Goal: Task Accomplishment & Management: Manage account settings

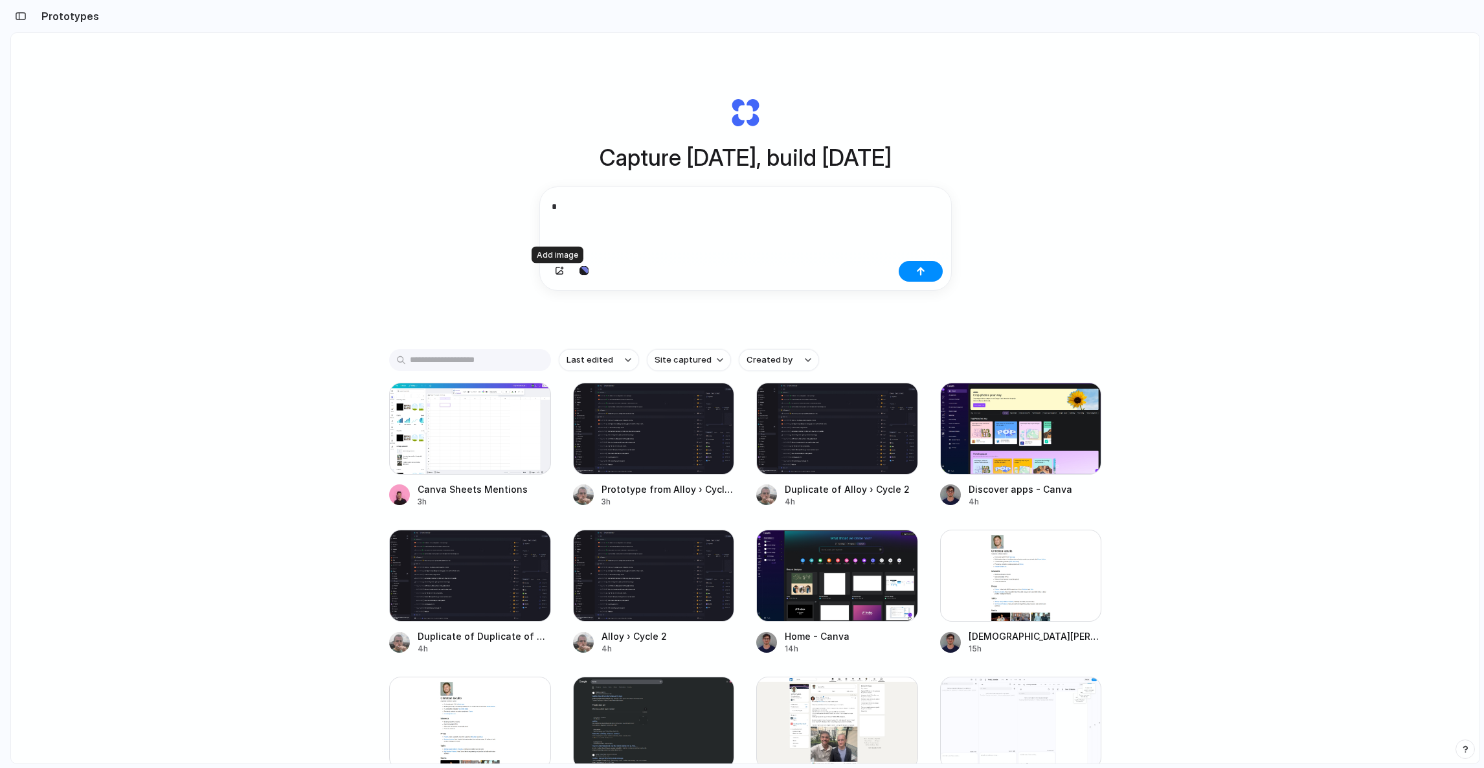
click at [719, 230] on div "*" at bounding box center [745, 221] width 411 height 69
click at [398, 201] on div "Capture today, build tomorrow Clone web app Clone screenshot Start from existin…" at bounding box center [745, 432] width 1468 height 799
click at [431, 405] on div at bounding box center [470, 429] width 162 height 92
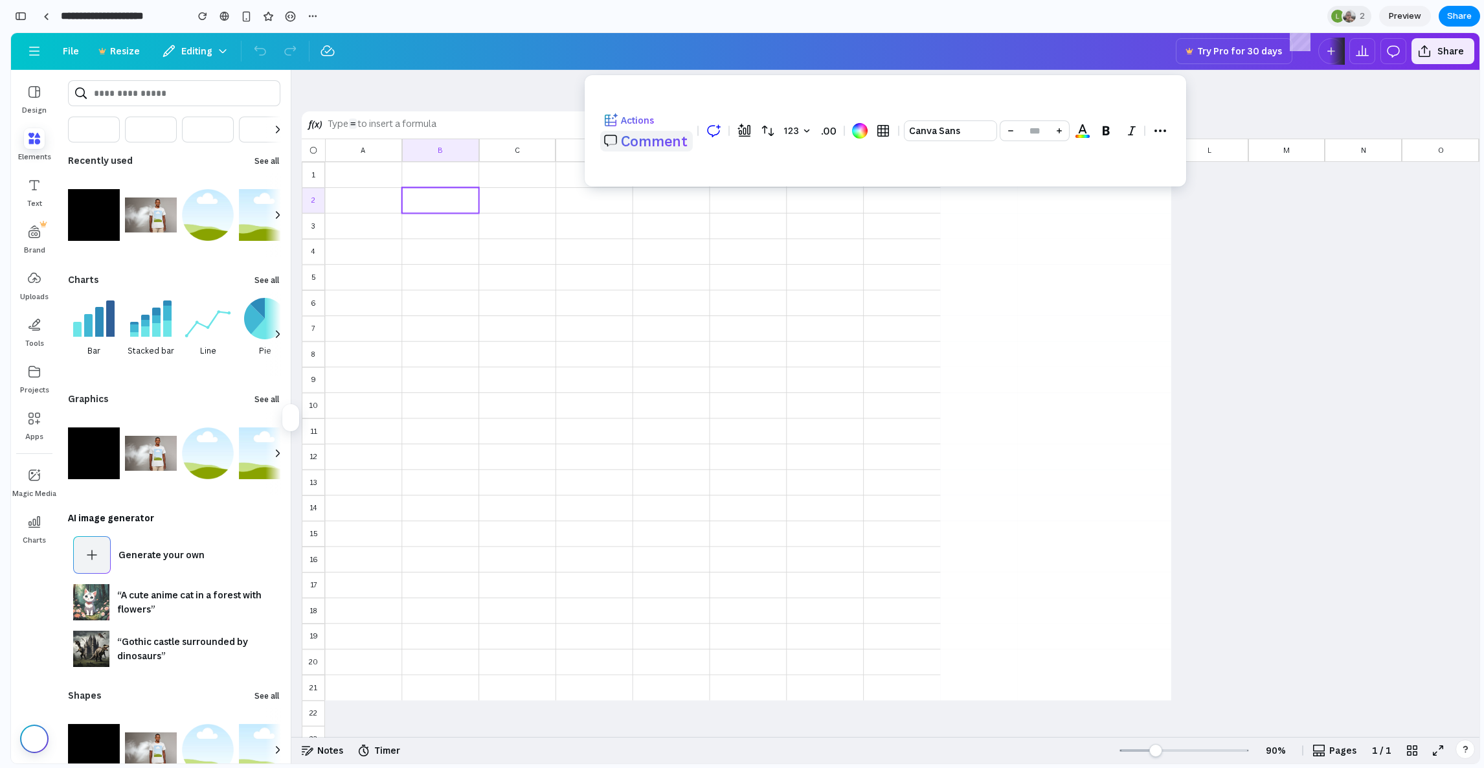
click at [649, 133] on button "Comment" at bounding box center [646, 141] width 93 height 21
click at [639, 163] on div "At-mention user" at bounding box center [722, 170] width 243 height 21
click at [656, 164] on div "John Smith" at bounding box center [737, 163] width 194 height 10
click at [842, 423] on div at bounding box center [824, 431] width 67 height 16
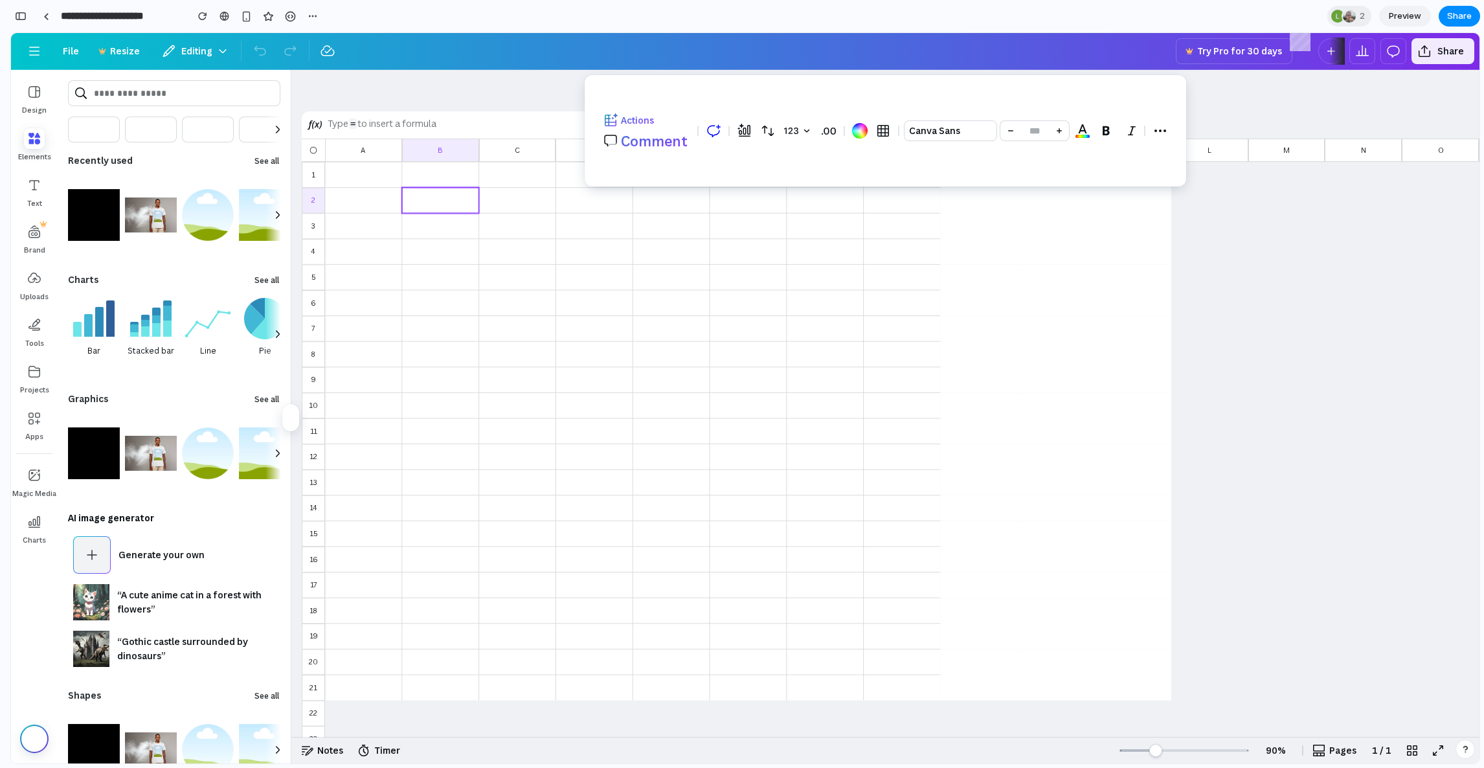
click at [719, 403] on div at bounding box center [747, 406] width 67 height 16
click at [662, 140] on span "Comment" at bounding box center [654, 141] width 67 height 18
click at [651, 170] on div "@ john.smith" at bounding box center [737, 175] width 194 height 10
click at [972, 370] on div at bounding box center [978, 380] width 77 height 26
click at [802, 238] on div at bounding box center [825, 226] width 77 height 26
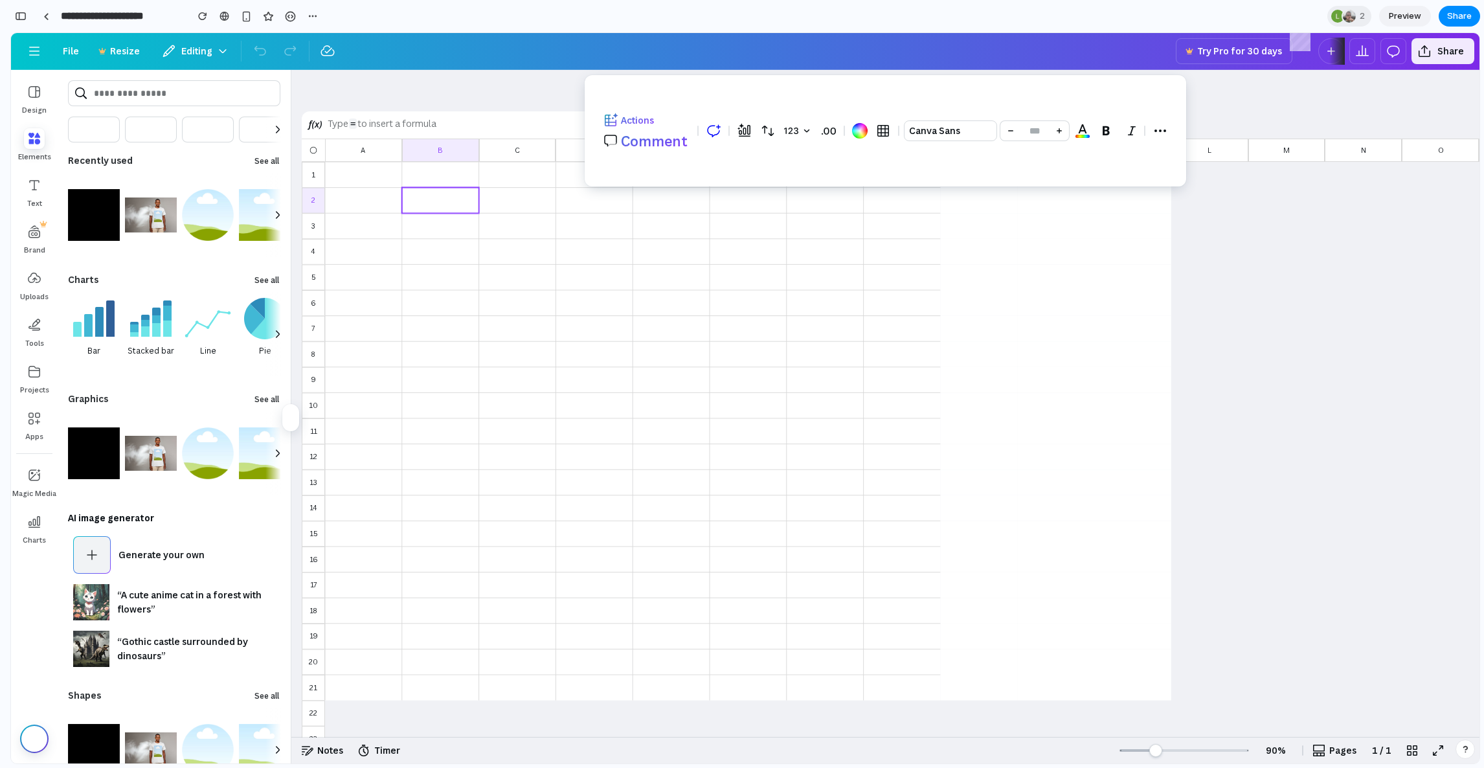
click at [28, 190] on span "button" at bounding box center [34, 185] width 21 height 21
click at [34, 135] on span "button" at bounding box center [34, 138] width 21 height 21
click at [32, 101] on div "Design" at bounding box center [34, 98] width 47 height 47
click at [40, 379] on div "button" at bounding box center [34, 378] width 47 height 47
click at [518, 396] on div at bounding box center [517, 405] width 77 height 26
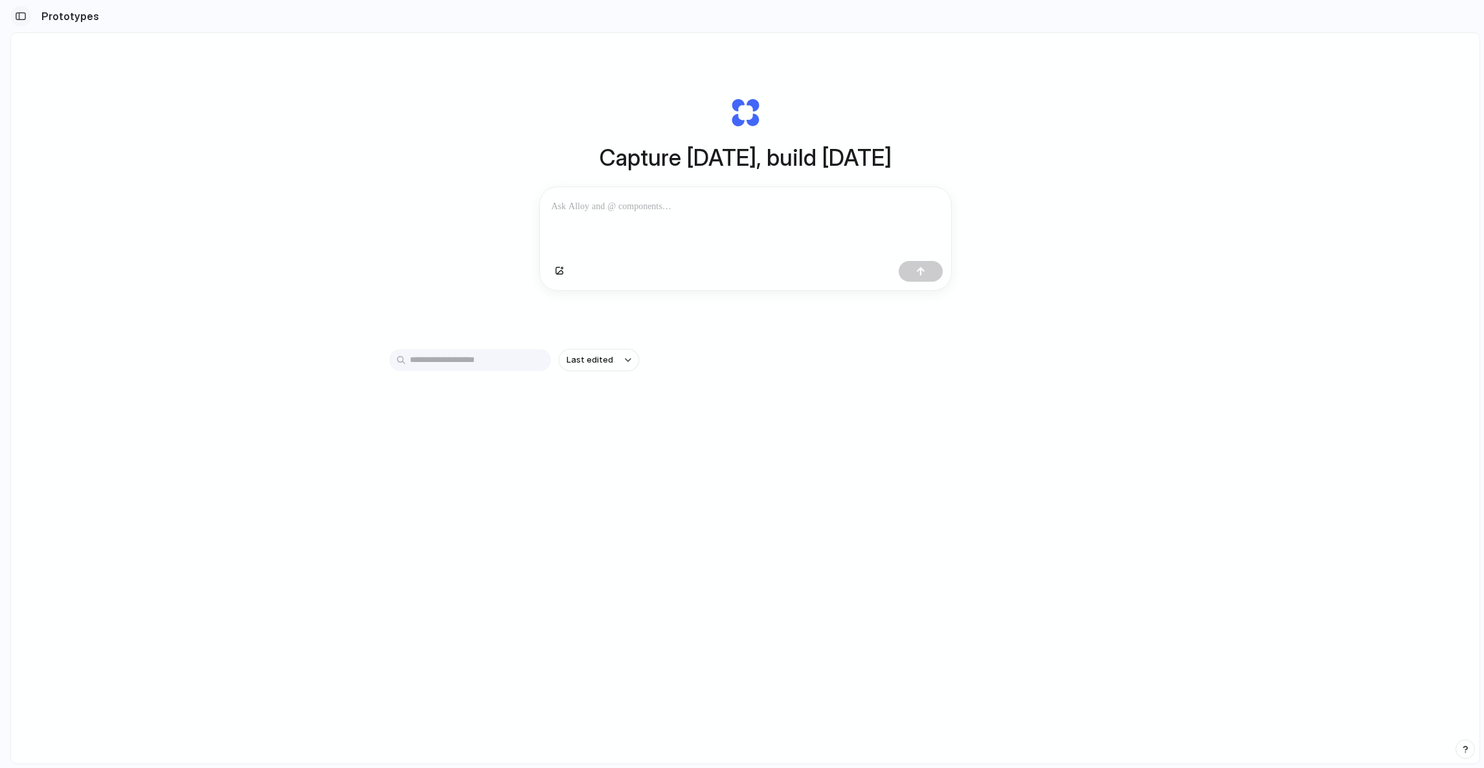
click at [17, 17] on div "button" at bounding box center [21, 16] width 12 height 9
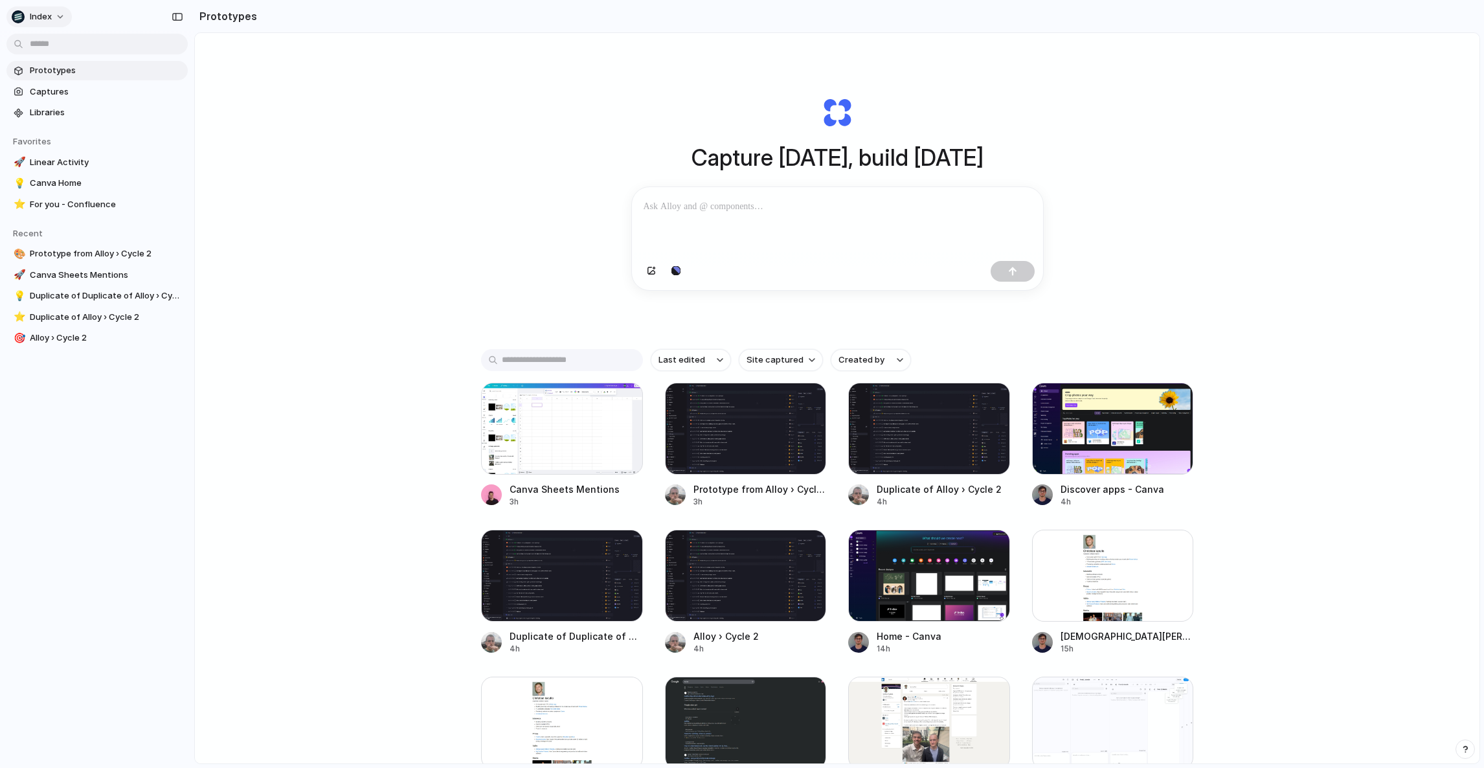
click at [30, 18] on span "Index" at bounding box center [41, 16] width 22 height 13
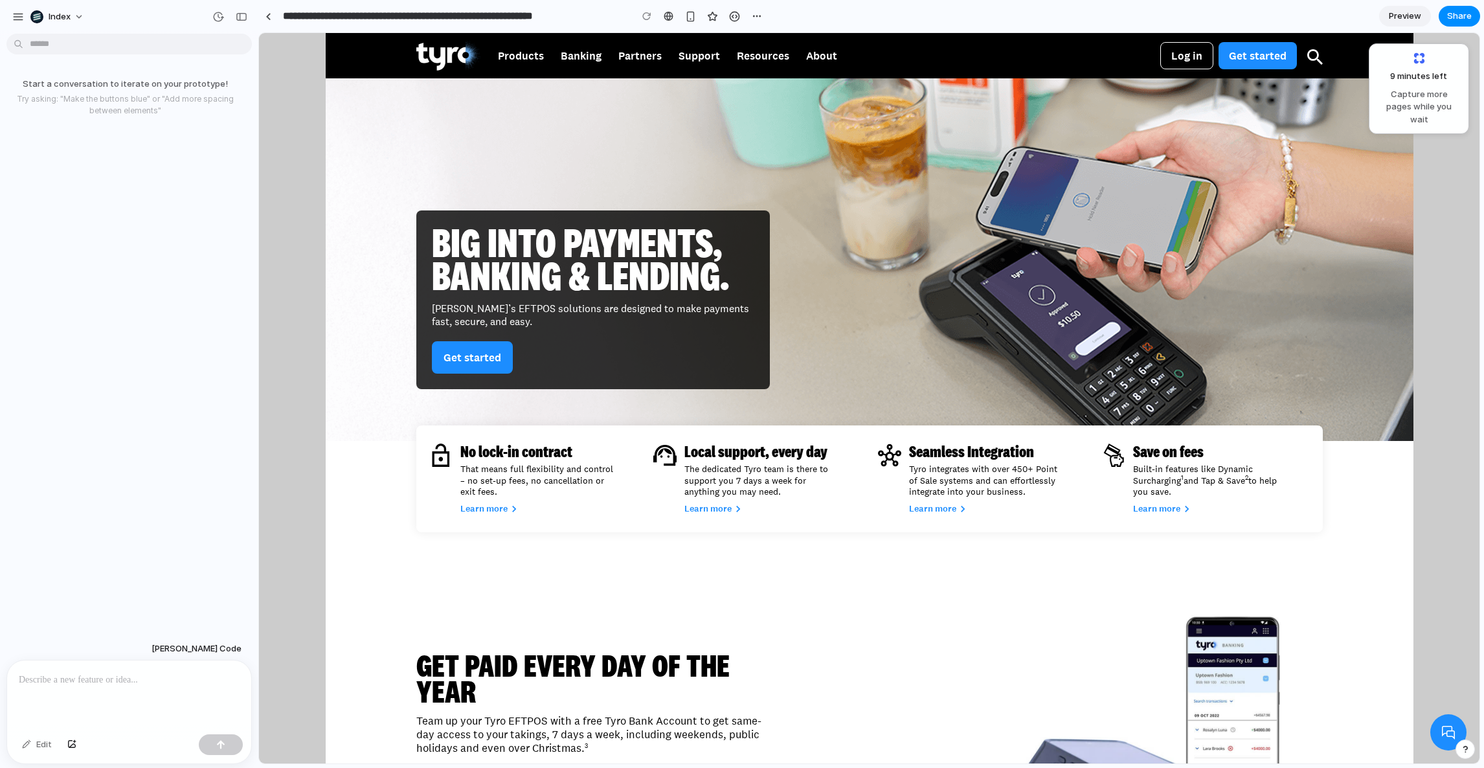
click at [841, 3] on section "**********" at bounding box center [869, 16] width 1222 height 32
click at [783, 130] on div "Big into payments, banking & lending. Tyro’s EFTPOS solutions are designed to m…" at bounding box center [869, 233] width 984 height 311
click at [663, 16] on link at bounding box center [668, 15] width 19 height 19
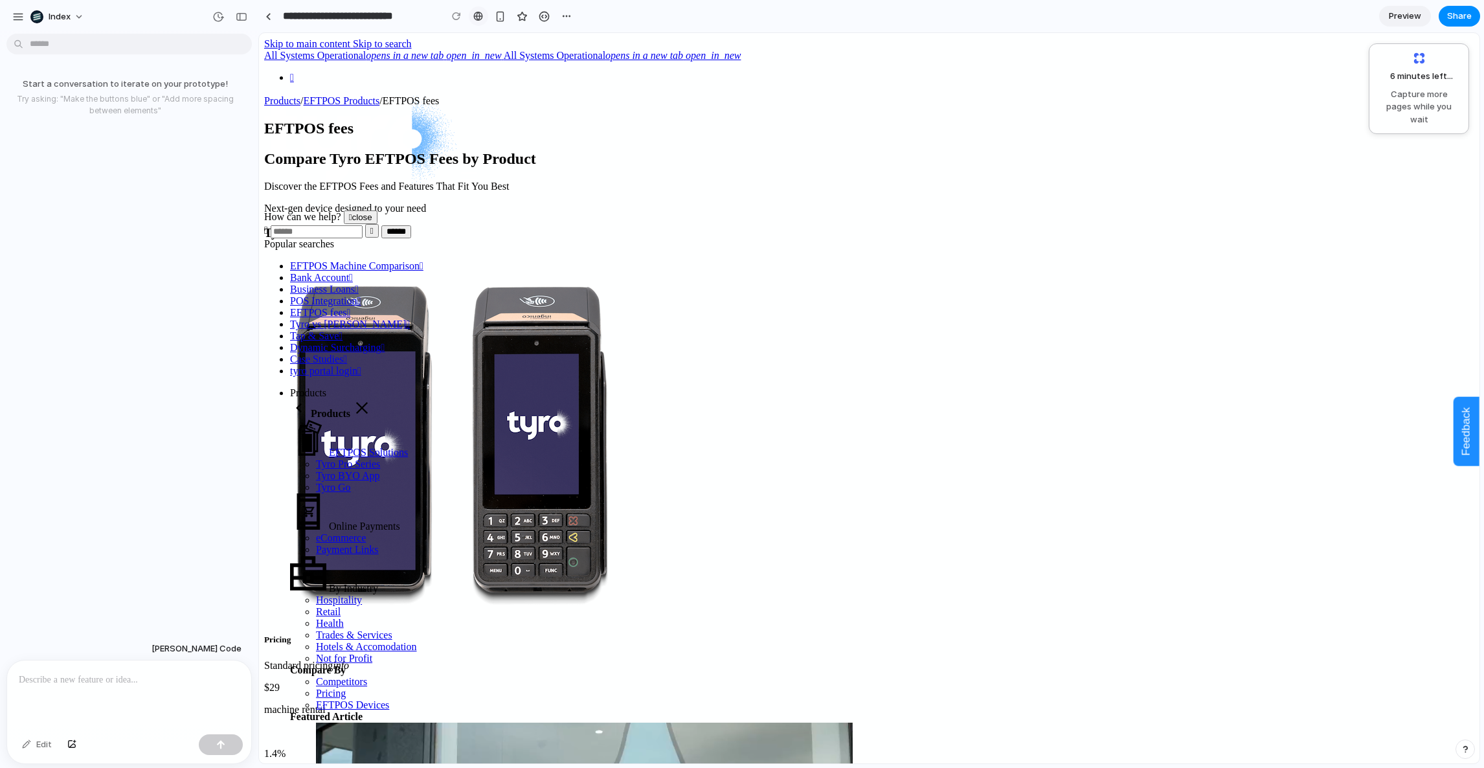
click at [484, 10] on link at bounding box center [478, 15] width 19 height 19
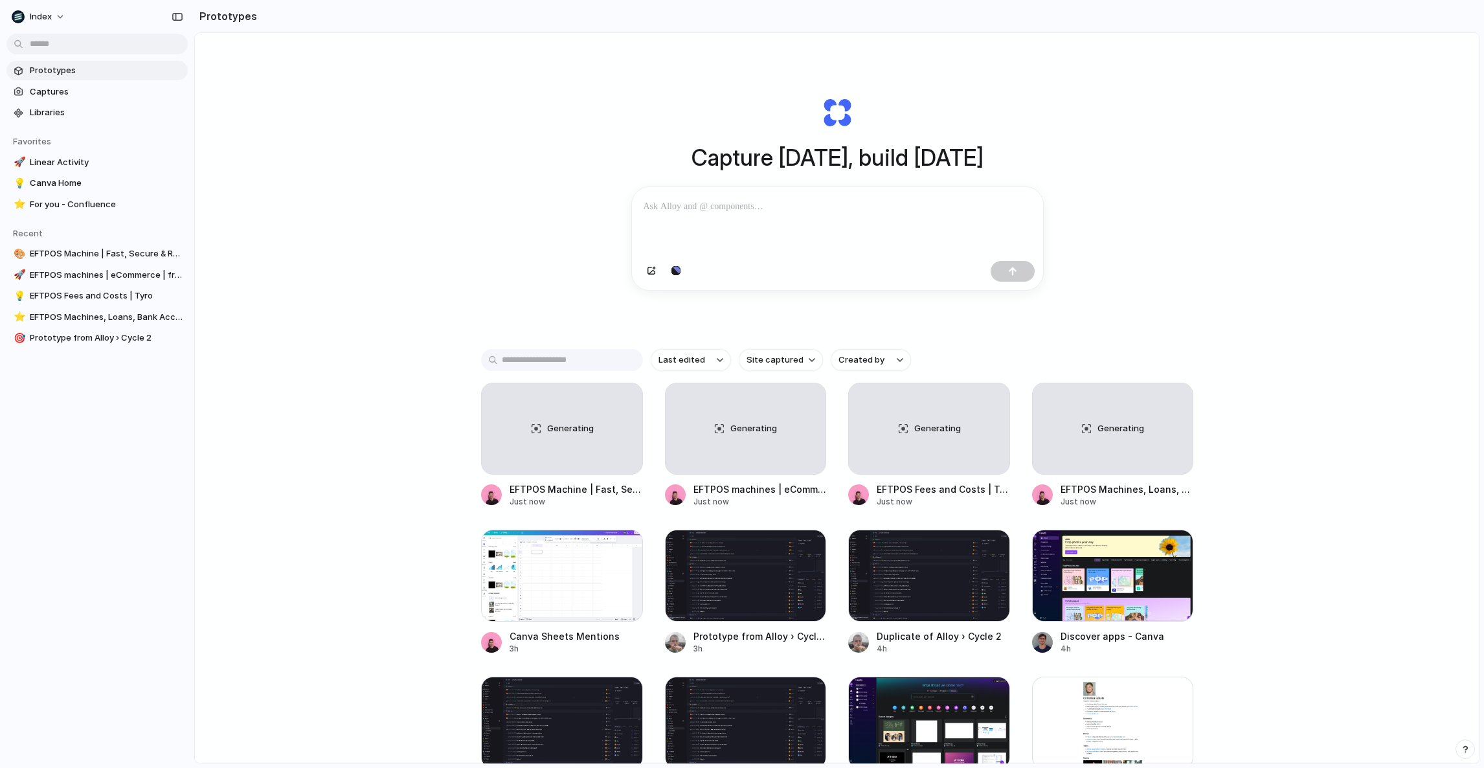
click at [218, 104] on div "Capture today, build tomorrow Clone web app Clone screenshot Start from existin…" at bounding box center [837, 432] width 1284 height 799
click at [172, 0] on div "Index" at bounding box center [97, 15] width 194 height 31
click at [404, 151] on div "Capture today, build tomorrow Clone web app Clone screenshot Start from existin…" at bounding box center [837, 432] width 1284 height 799
click at [47, 21] on span "Index" at bounding box center [41, 16] width 22 height 13
click at [521, 157] on div "Settings Invite members Change theme Sign out" at bounding box center [742, 384] width 1484 height 768
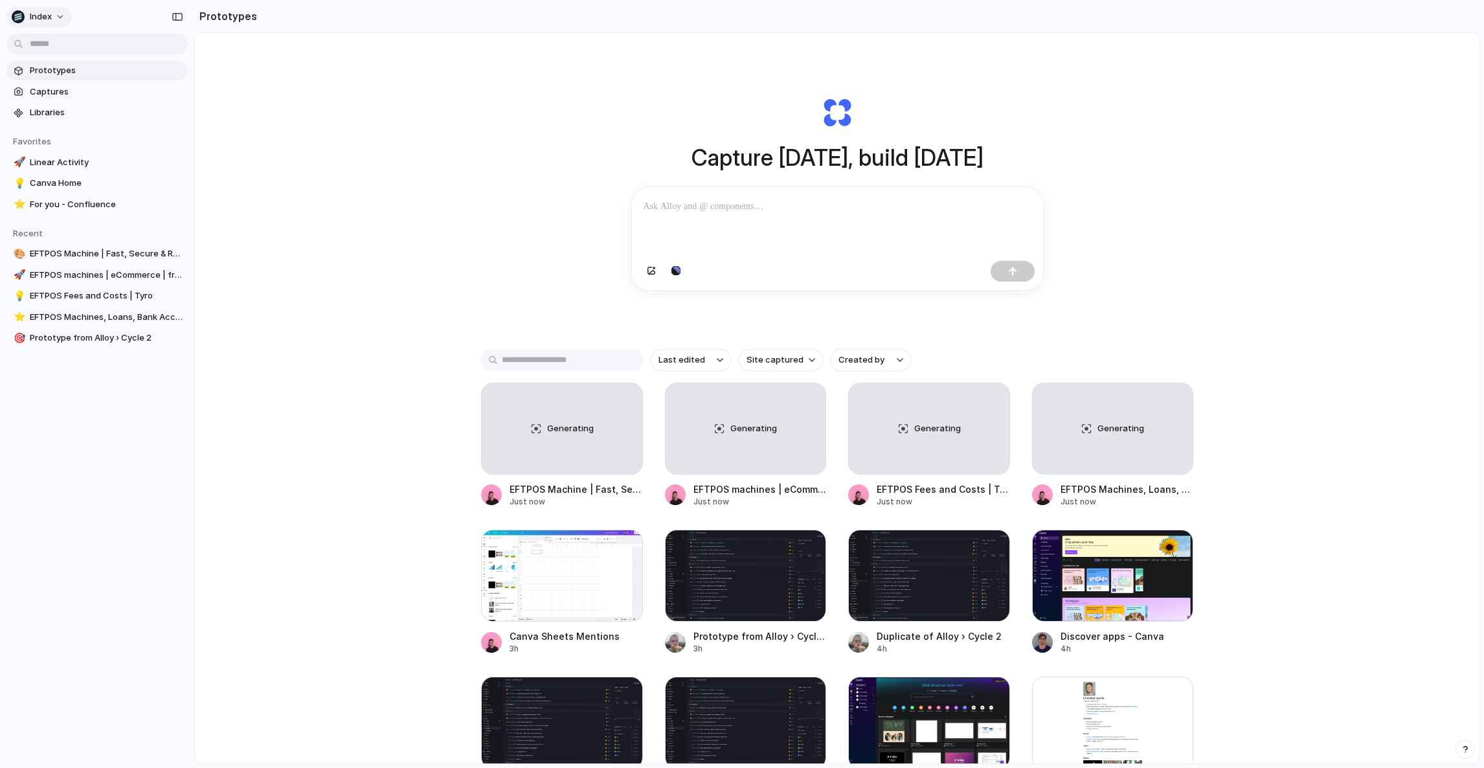
click at [34, 17] on span "Index" at bounding box center [41, 16] width 22 height 13
click at [57, 38] on li "Settings" at bounding box center [62, 46] width 107 height 21
click at [46, 13] on span "Index" at bounding box center [41, 16] width 22 height 13
click at [397, 120] on div "Settings Invite members Change theme Sign out" at bounding box center [742, 384] width 1484 height 768
click at [708, 232] on div at bounding box center [837, 221] width 411 height 69
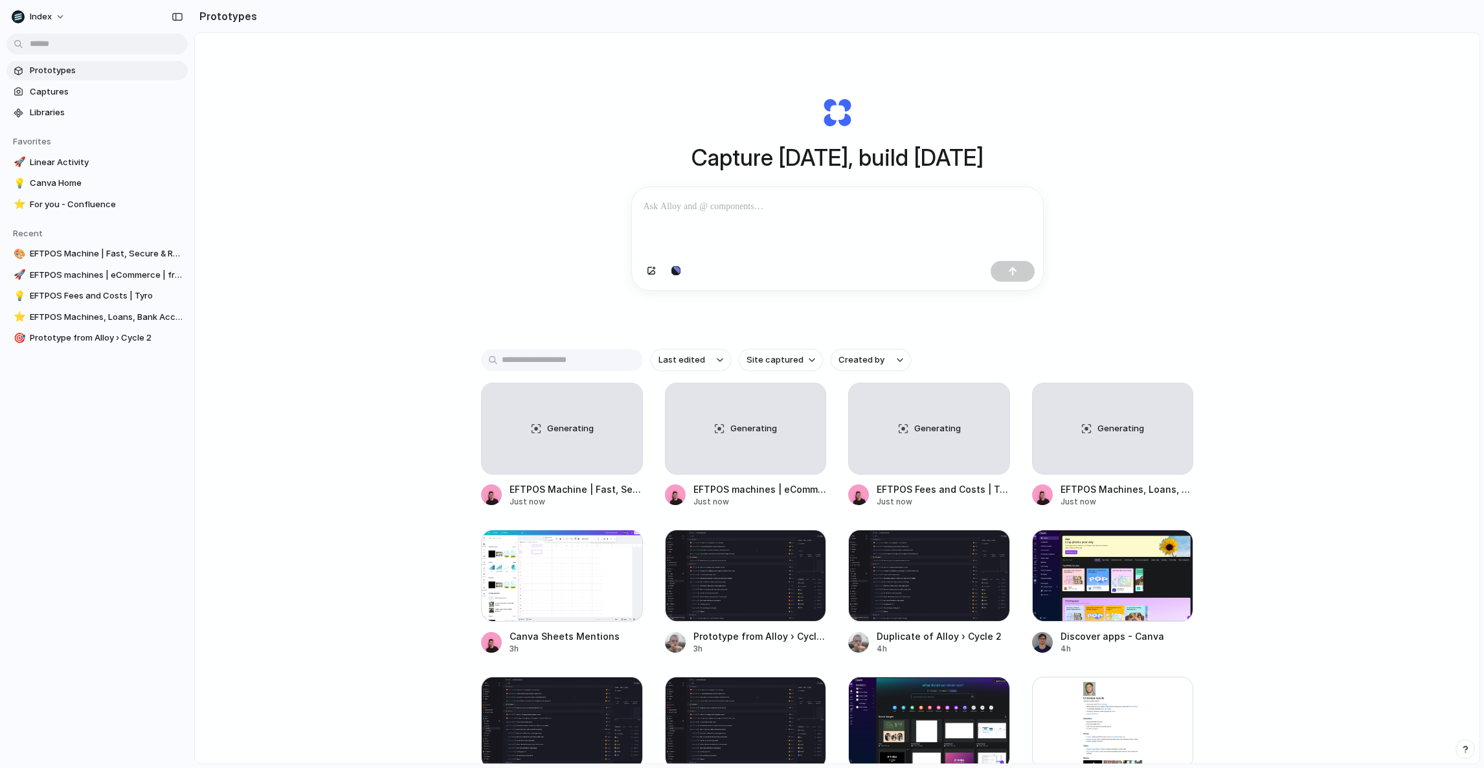
click at [686, 208] on p at bounding box center [838, 207] width 388 height 16
click at [574, 298] on div "Capture today, build tomorrow Clone web app Clone screenshot Start from existin…" at bounding box center [837, 432] width 1284 height 799
click at [530, 295] on div "Capture today, build tomorrow Clone web app Clone screenshot Start from existin…" at bounding box center [837, 432] width 1284 height 799
click at [1176, 245] on div "Capture today, build tomorrow Clone web app Clone screenshot Start from existin…" at bounding box center [837, 432] width 1284 height 799
drag, startPoint x: 822, startPoint y: 251, endPoint x: 822, endPoint y: 301, distance: 49.9
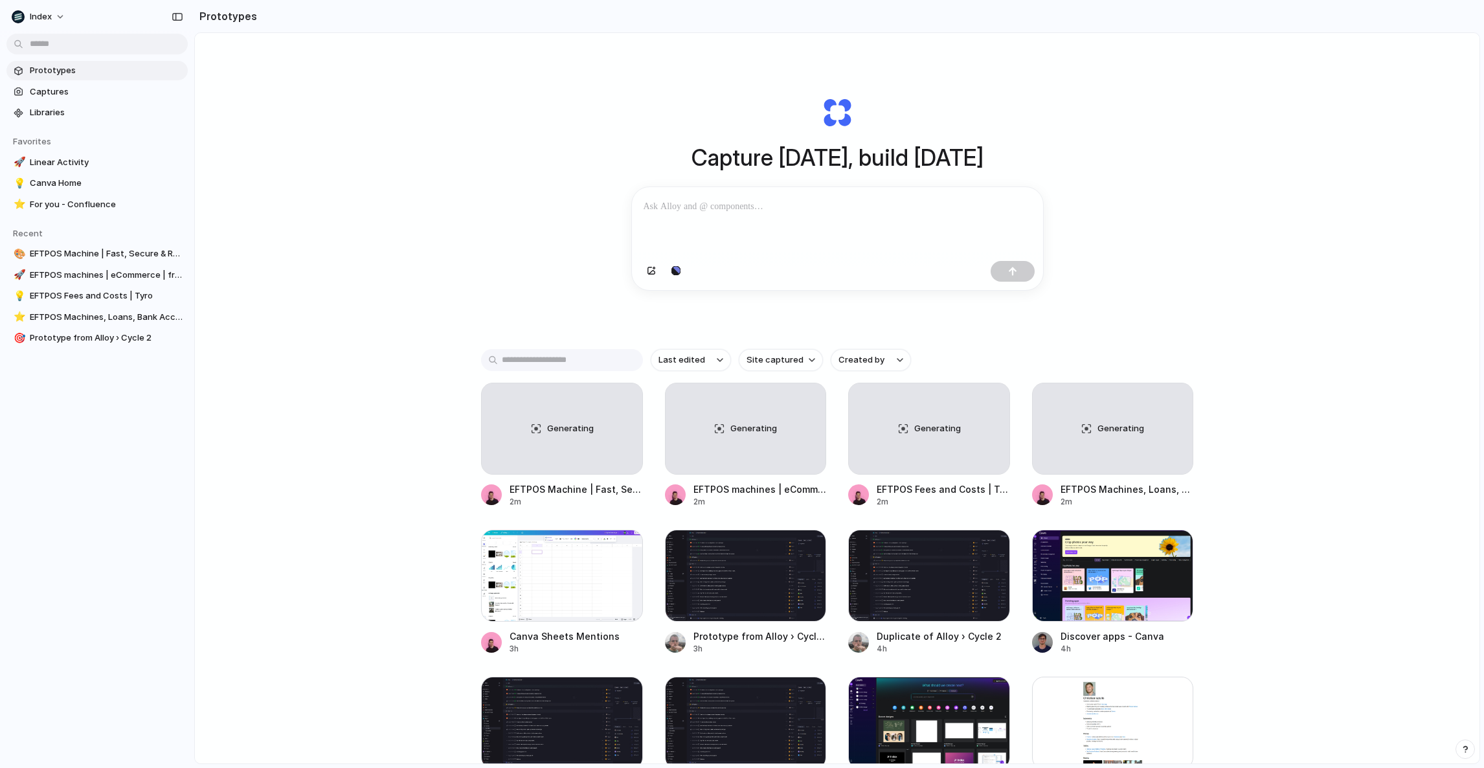
click at [822, 304] on div "Capture today, build tomorrow Clone web app Clone screenshot Start from existin…" at bounding box center [837, 194] width 518 height 290
click at [822, 301] on div "Capture today, build tomorrow Clone web app Clone screenshot Start from existin…" at bounding box center [837, 194] width 518 height 290
drag, startPoint x: 838, startPoint y: 326, endPoint x: 833, endPoint y: 64, distance: 262.2
click at [833, 64] on div "Capture today, build tomorrow Clone web app Clone screenshot Start from existin…" at bounding box center [837, 194] width 518 height 290
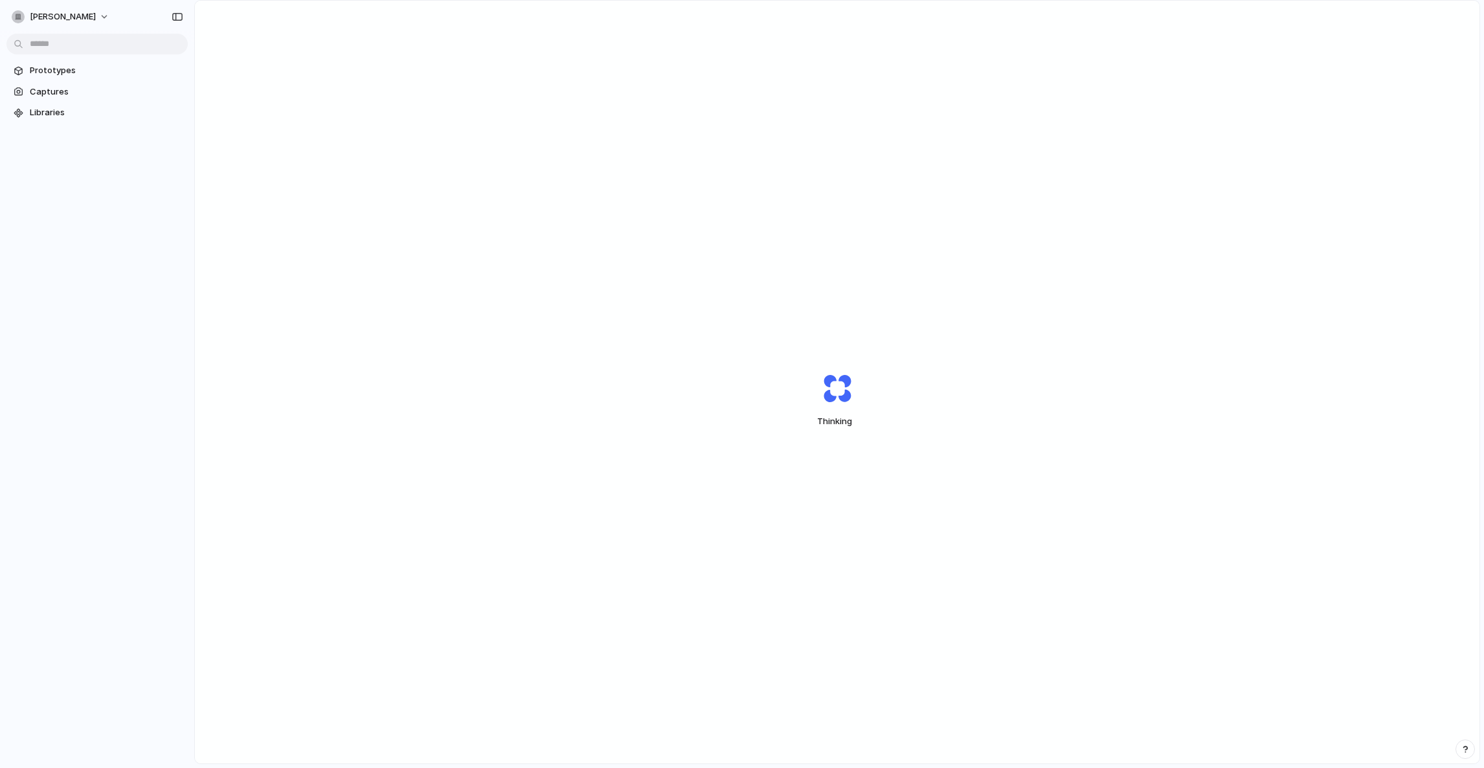
click at [761, 99] on div "Thinking" at bounding box center [837, 400] width 1284 height 799
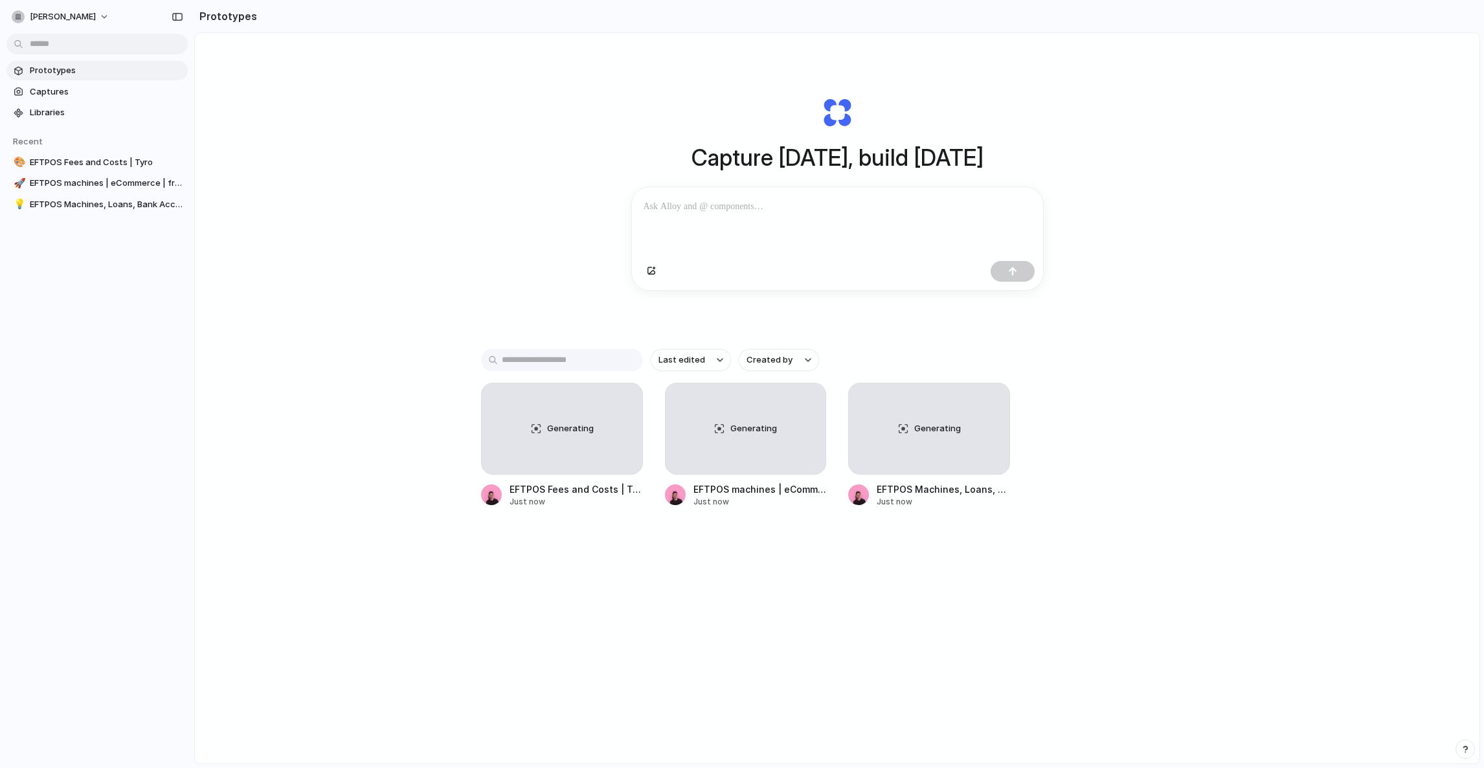
click at [469, 173] on div "Capture [DATE], build [DATE] Clone web app Clone screenshot Start from existing…" at bounding box center [837, 432] width 1284 height 799
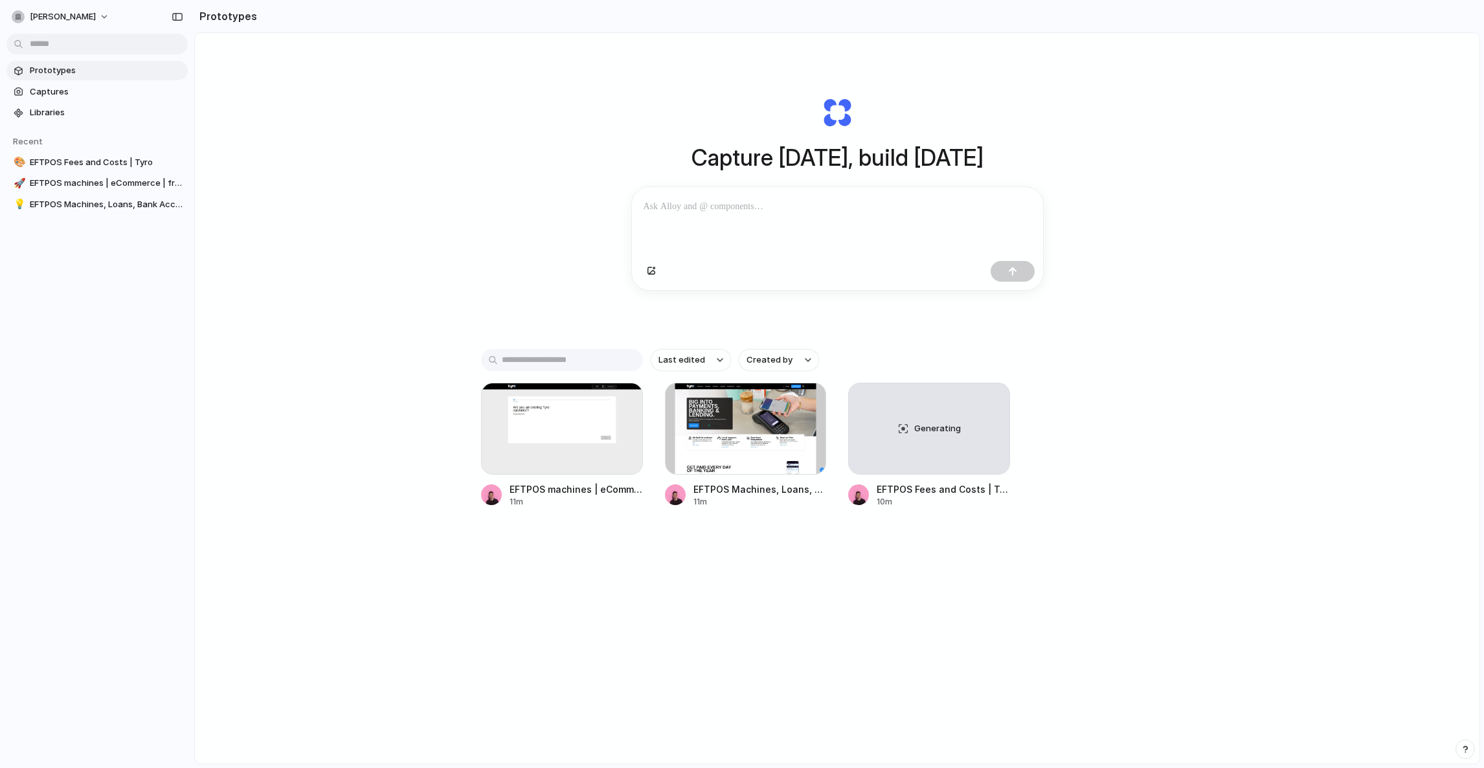
click at [286, 74] on div "Capture today, build tomorrow Clone web app Clone screenshot Start from existin…" at bounding box center [837, 432] width 1284 height 799
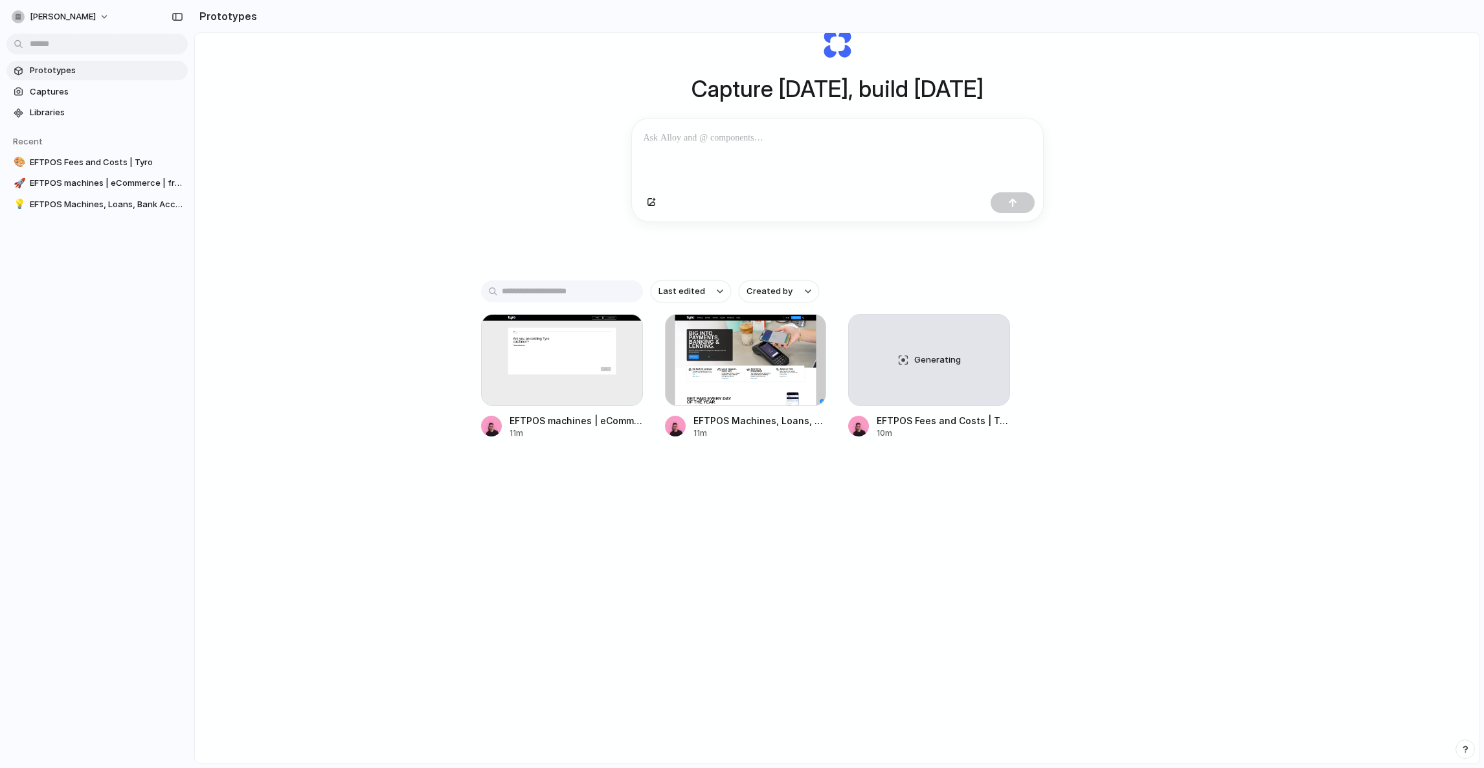
click at [921, 557] on div "Capture today, build tomorrow Clone web app Clone screenshot Start from existin…" at bounding box center [837, 363] width 1284 height 799
click at [711, 342] on div at bounding box center [746, 360] width 162 height 92
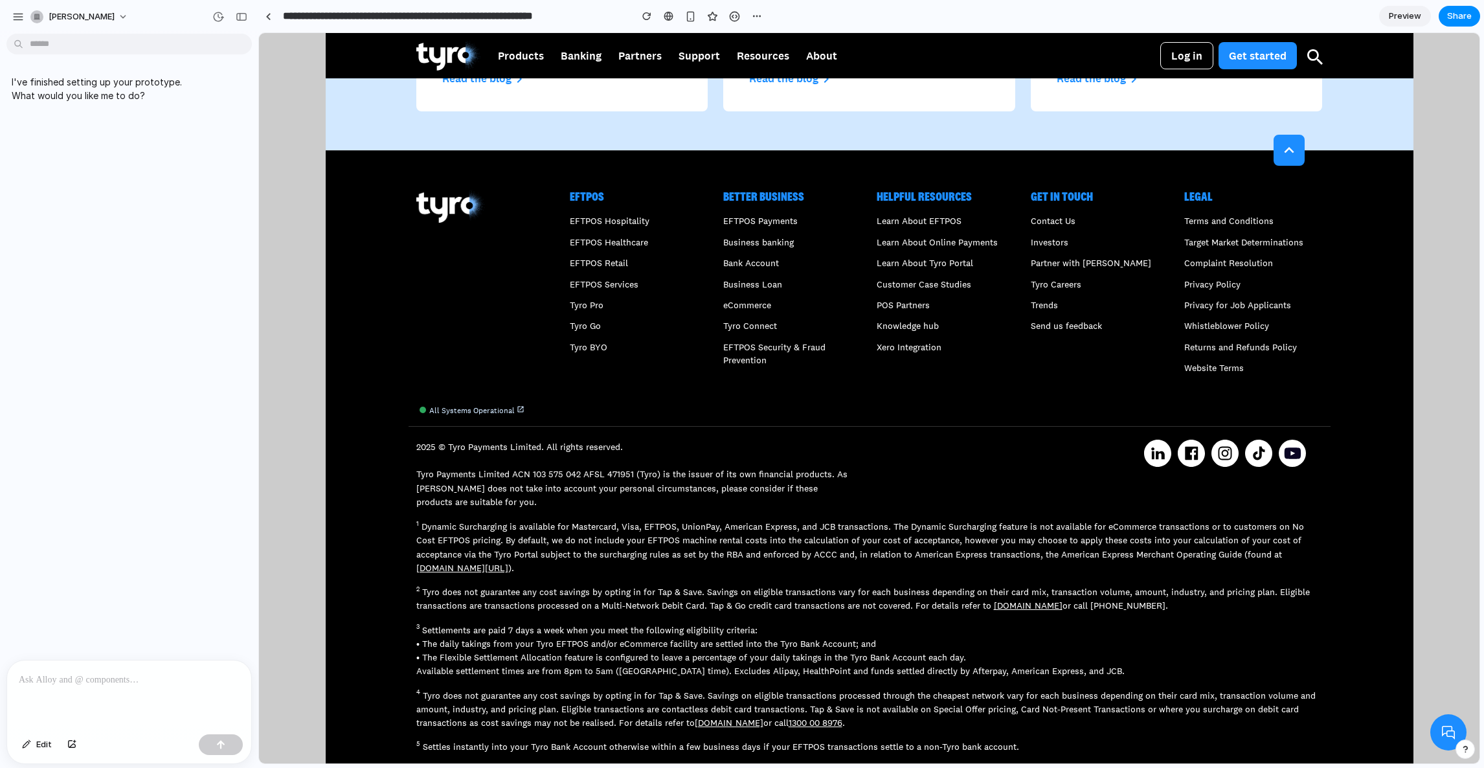
scroll to position [4426, 0]
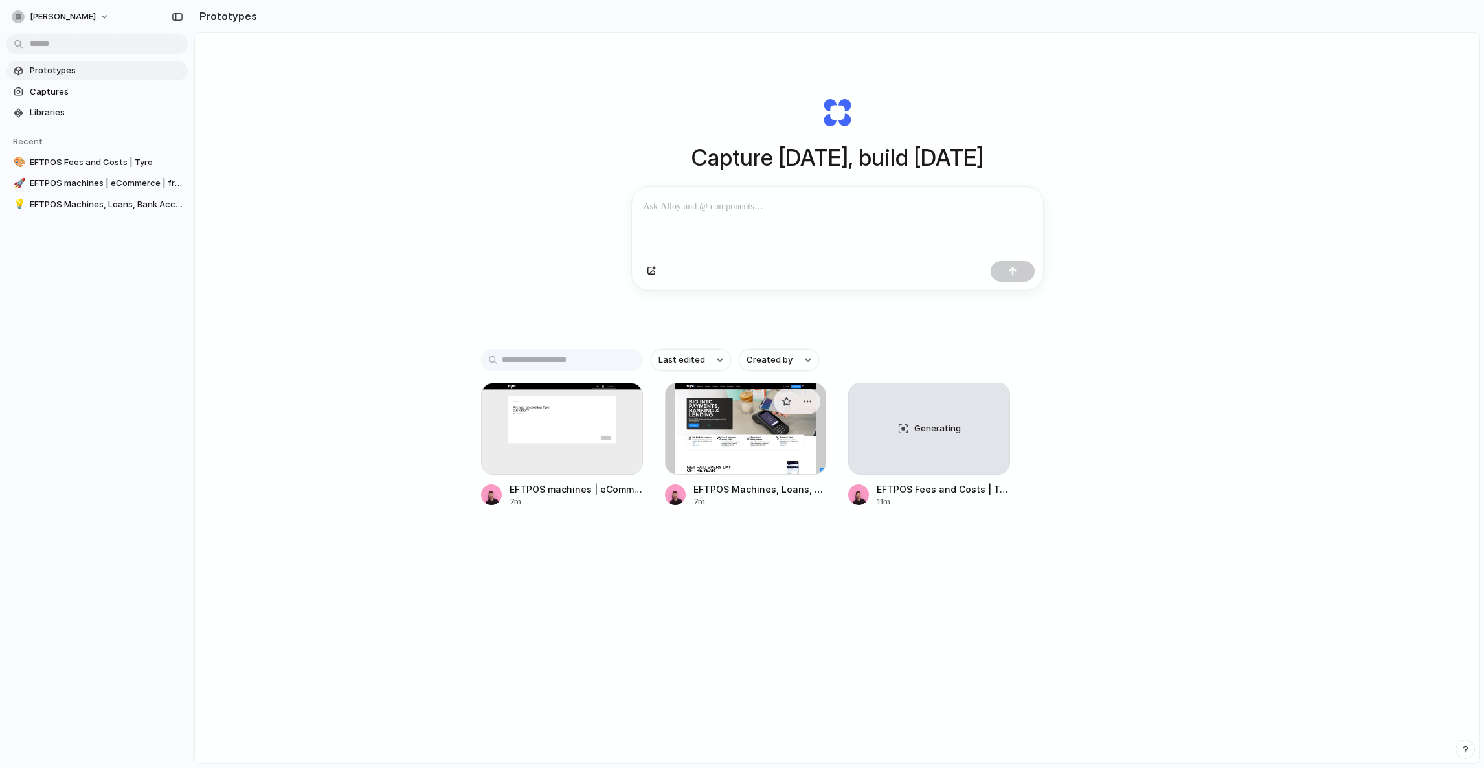
click at [726, 432] on div at bounding box center [746, 429] width 162 height 92
click at [501, 449] on div at bounding box center [562, 429] width 162 height 92
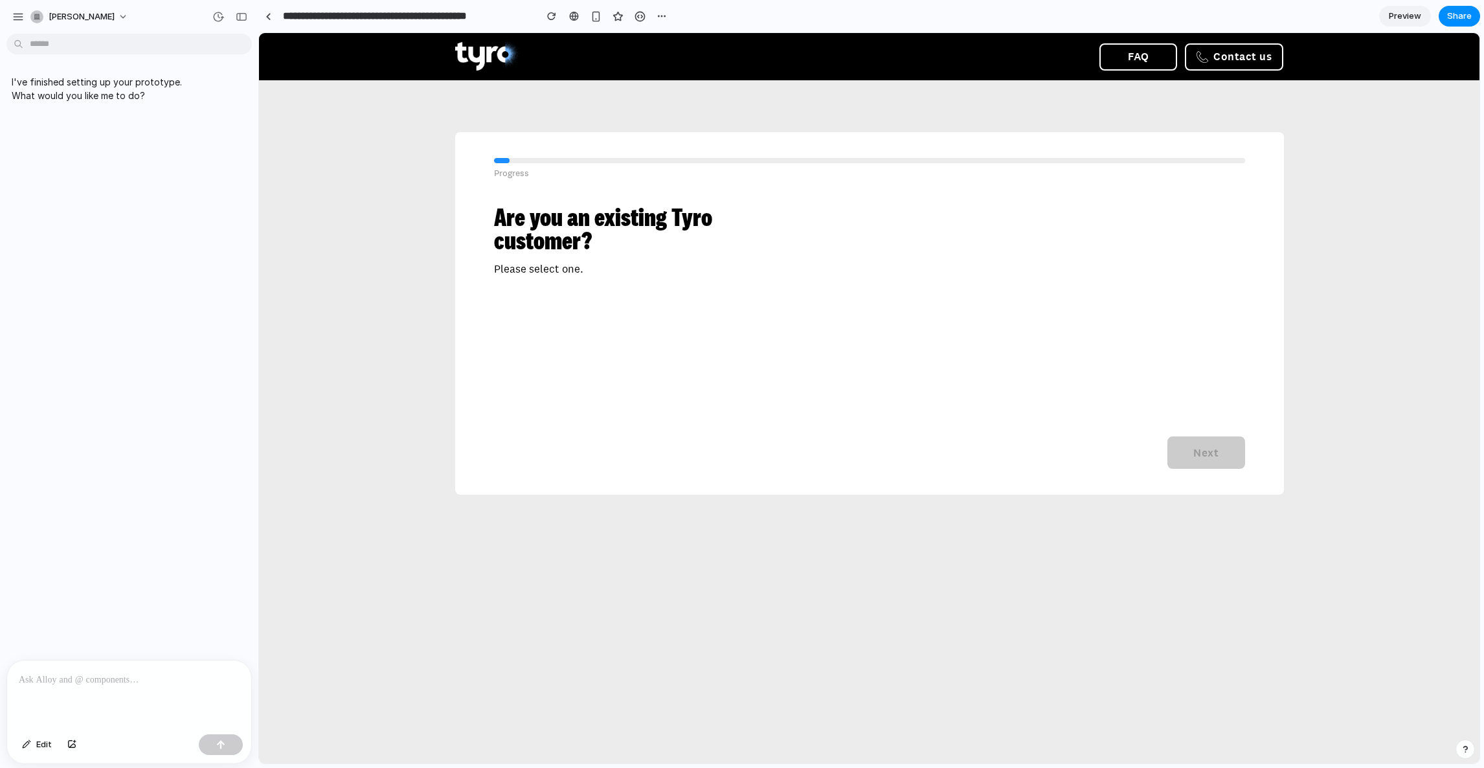
click at [1019, 291] on div "Are you an existing Tyro customer? Please select one. Next" at bounding box center [869, 337] width 751 height 264
drag, startPoint x: 1043, startPoint y: 238, endPoint x: 1043, endPoint y: 504, distance: 265.4
click at [1043, 504] on div "Progress Are you an existing Tyro customer? Please select one. Next Which indus…" at bounding box center [869, 313] width 958 height 466
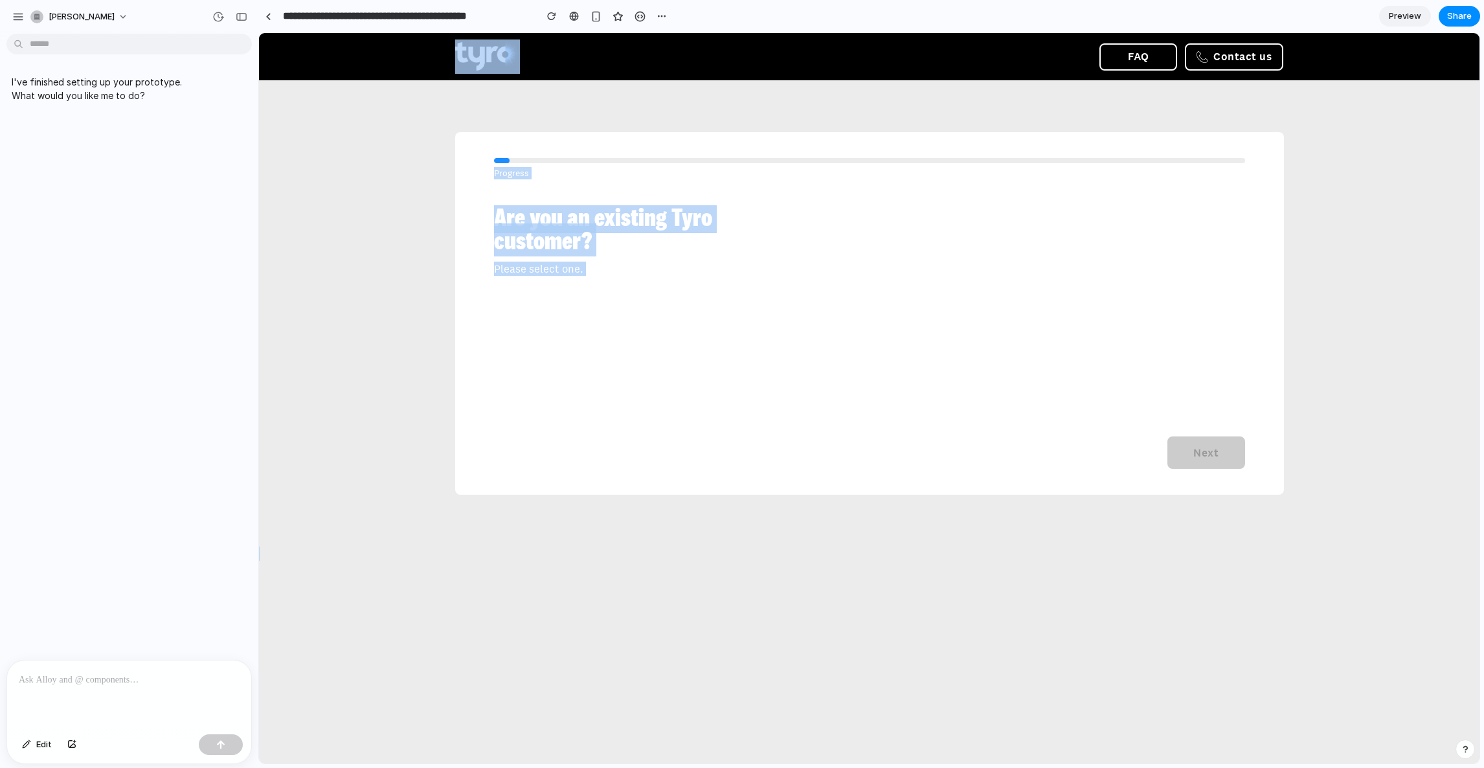
drag, startPoint x: 528, startPoint y: 63, endPoint x: 836, endPoint y: 554, distance: 579.1
click at [836, 554] on body "FAQ Contact us Progress Are you an existing Tyro customer? Please select one. N…" at bounding box center [869, 297] width 1220 height 528
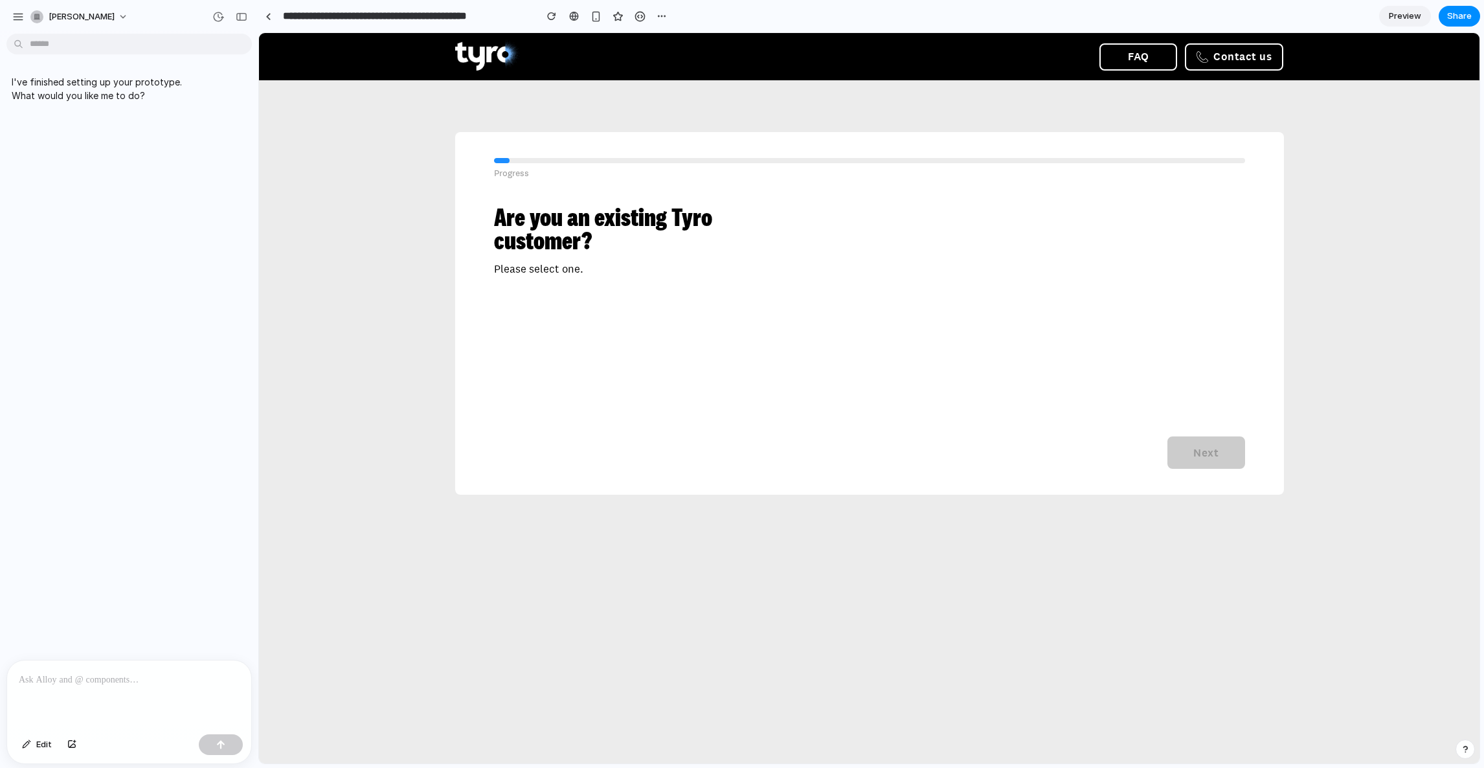
click at [1264, 434] on div "Progress Are you an existing Tyro customer? Please select one. Next Which indus…" at bounding box center [869, 313] width 829 height 363
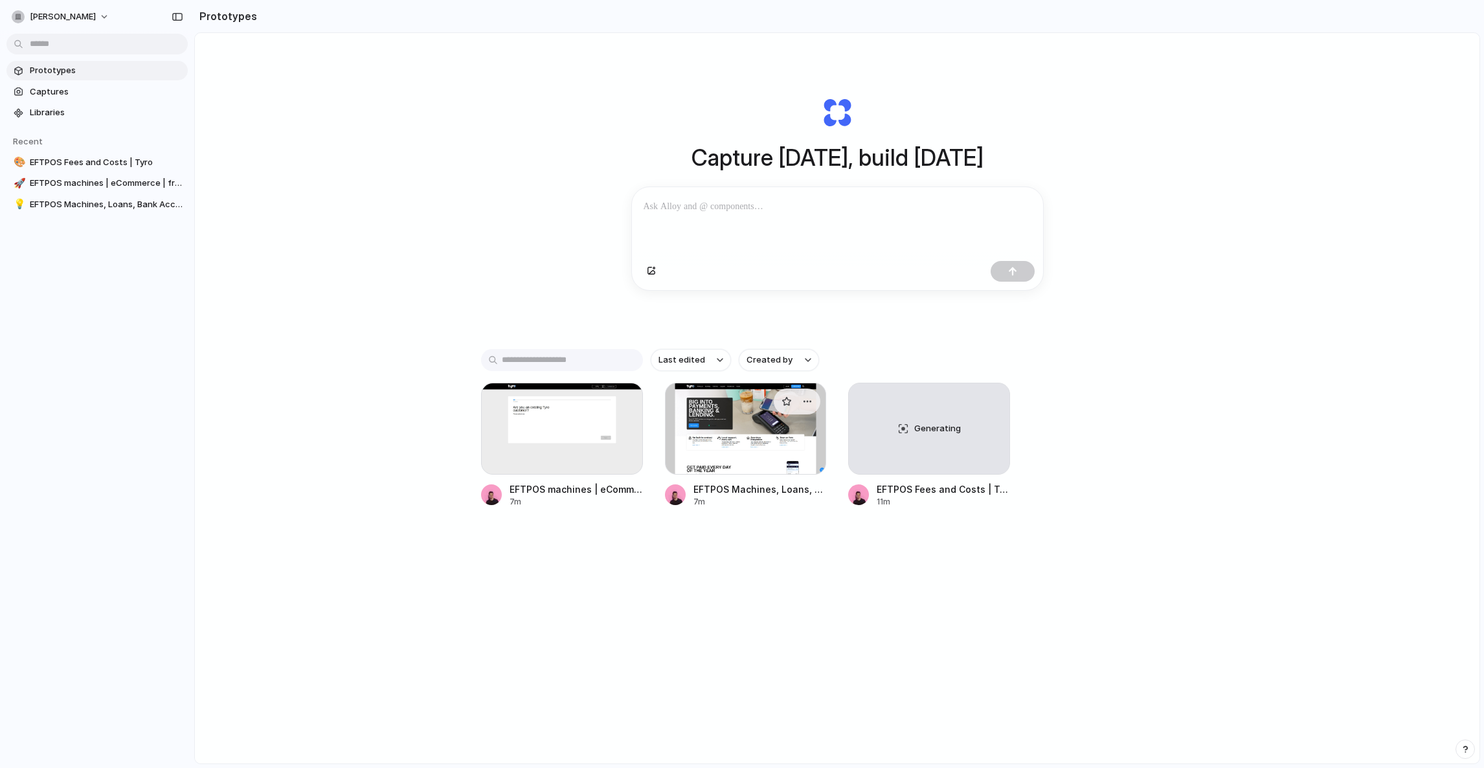
click at [726, 455] on div at bounding box center [746, 429] width 162 height 92
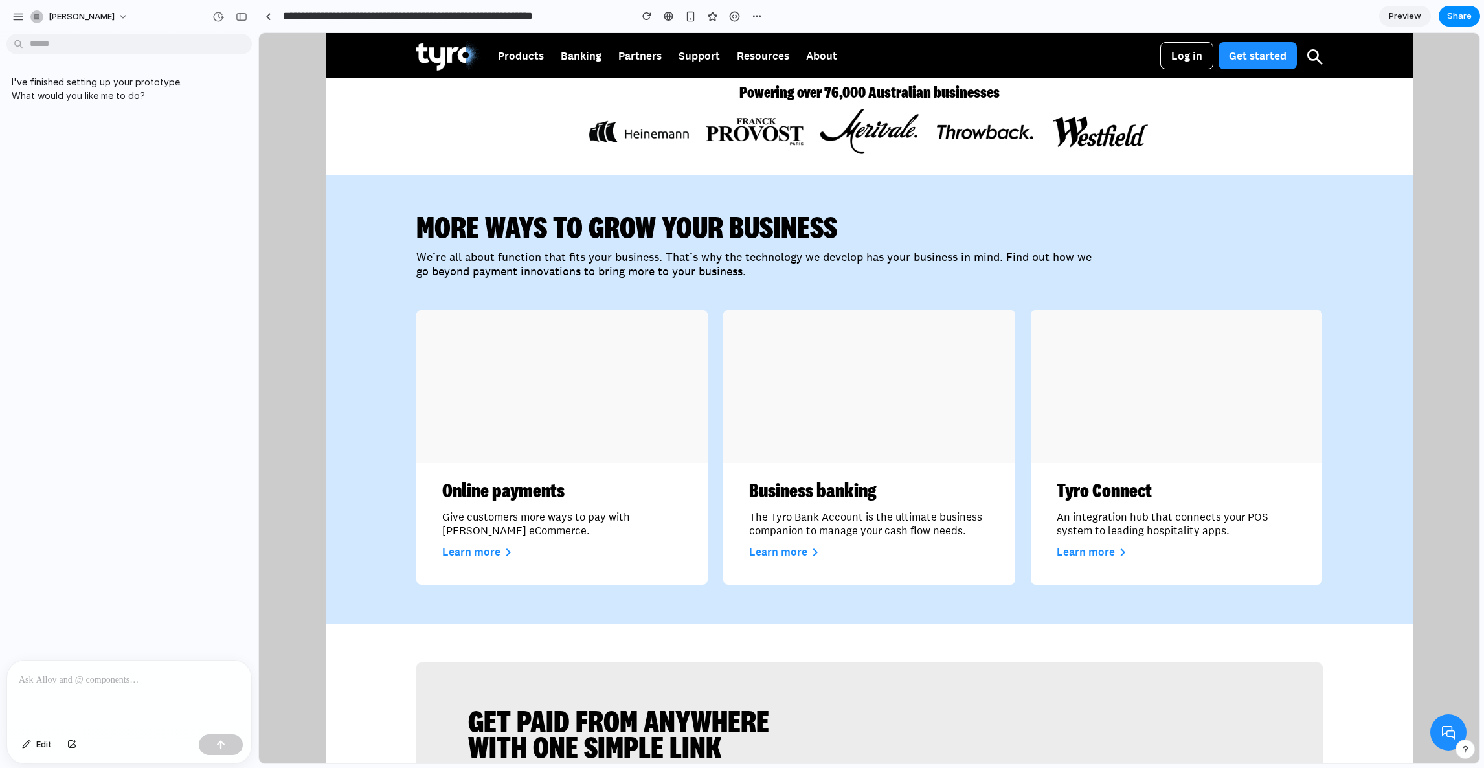
scroll to position [1696, 0]
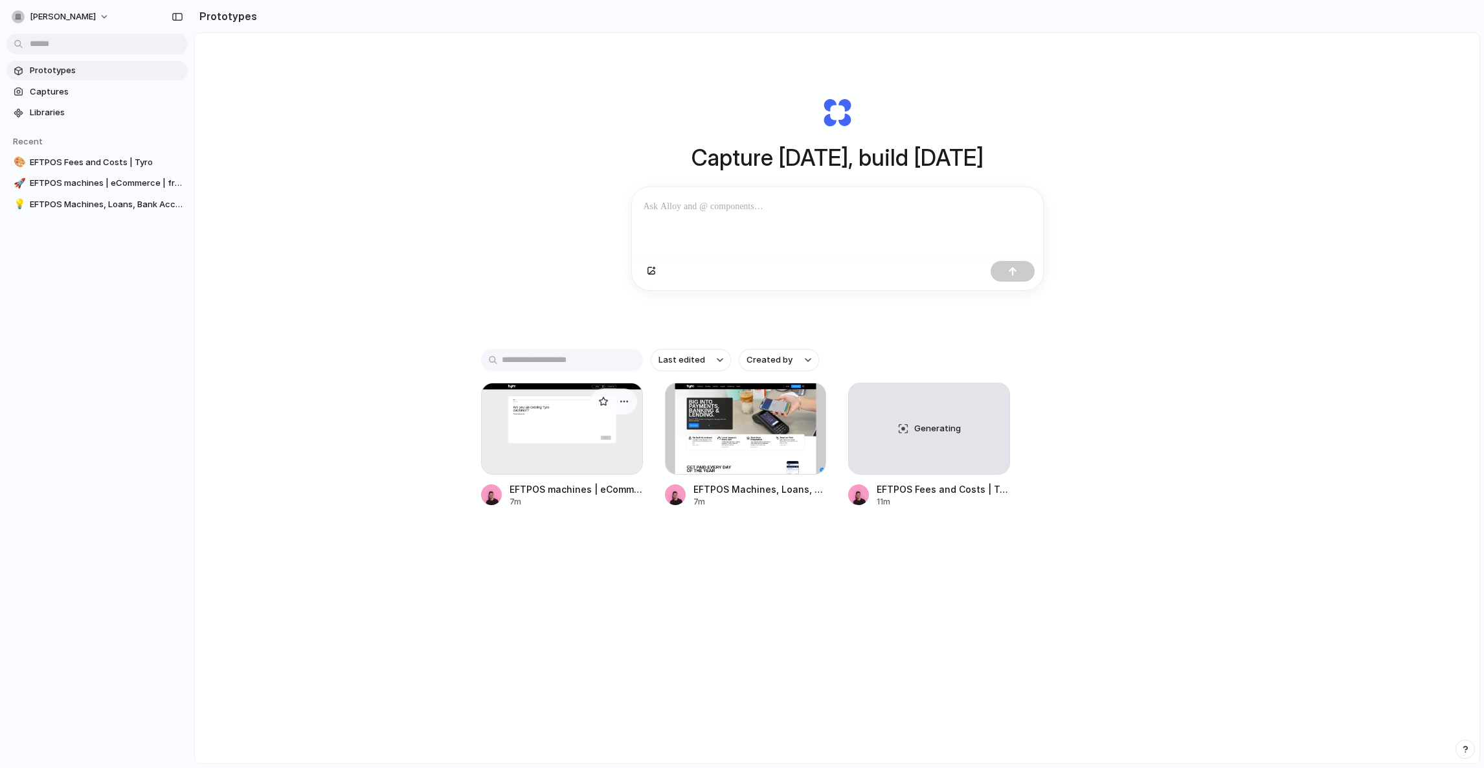
click at [508, 444] on div at bounding box center [562, 429] width 162 height 92
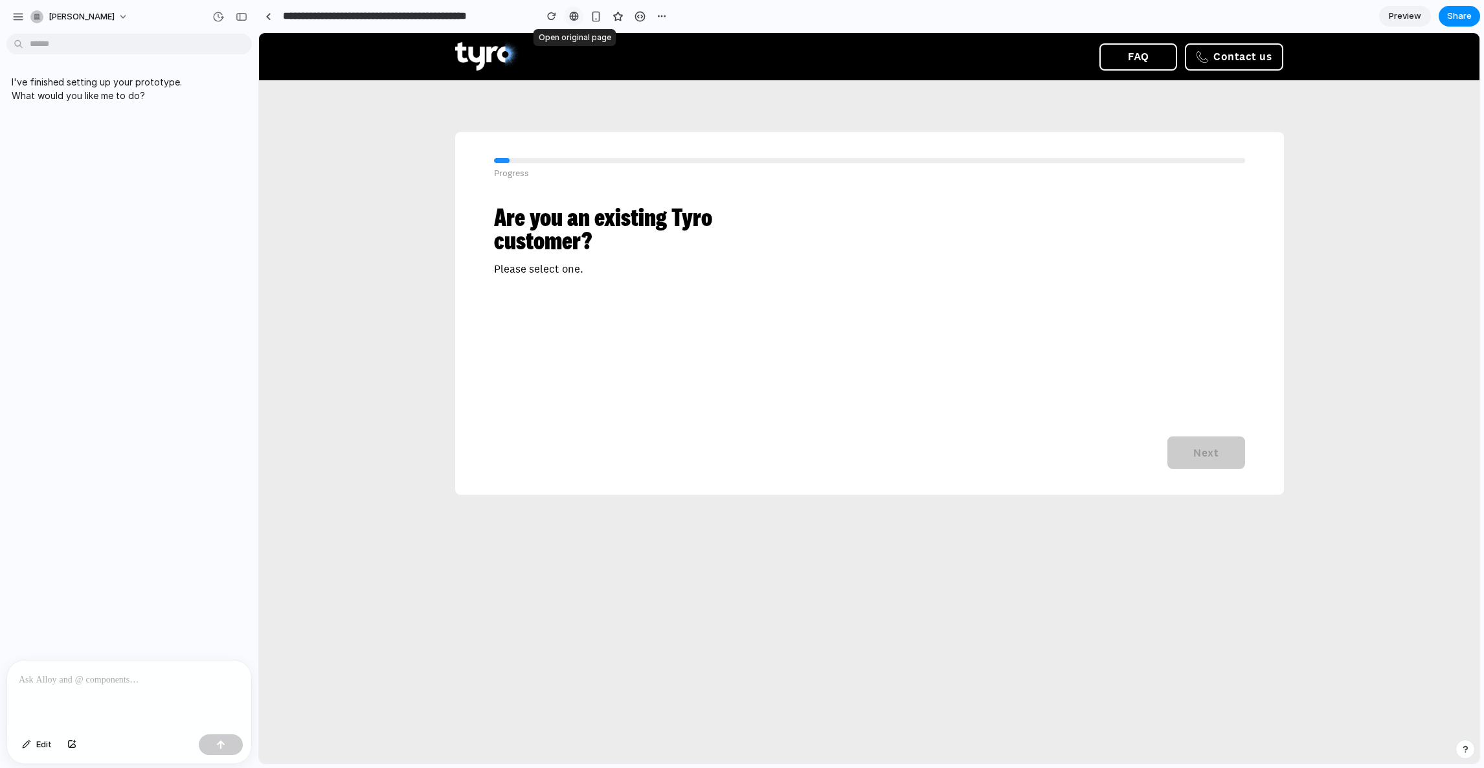
click at [577, 12] on div at bounding box center [574, 16] width 10 height 10
click at [706, 102] on div "Progress Are you an existing Tyro customer? Please select one. Next Which indus…" at bounding box center [869, 313] width 958 height 466
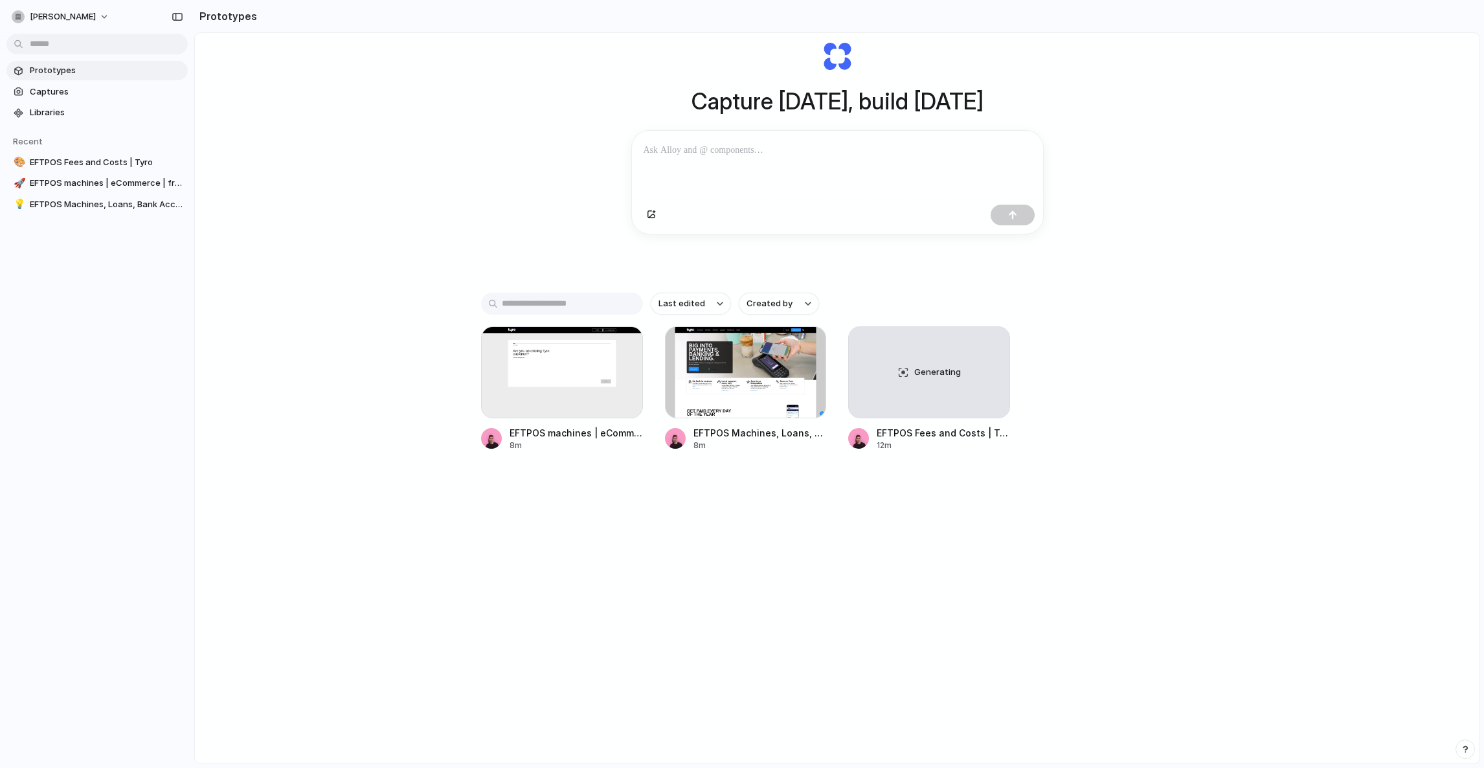
scroll to position [63, 0]
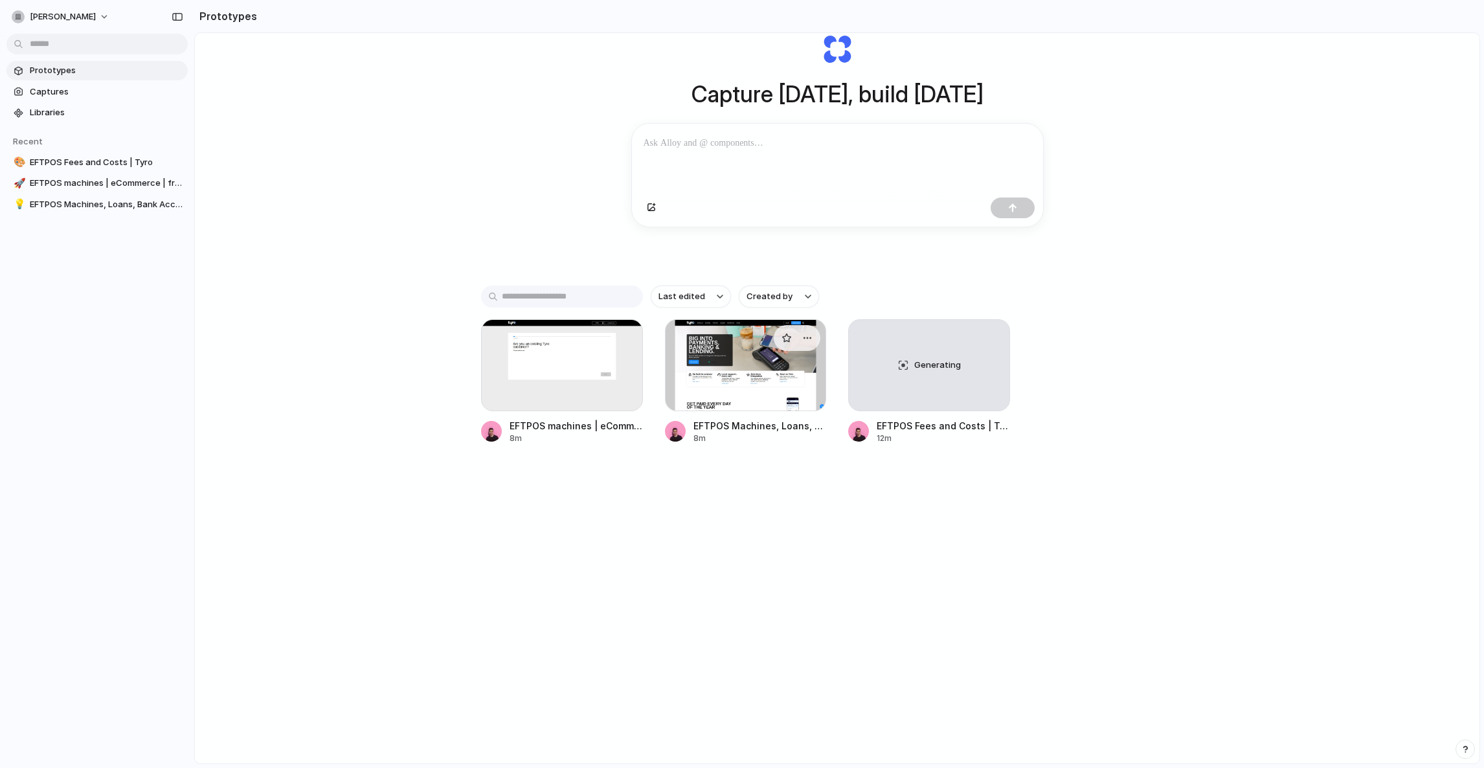
click at [746, 377] on div at bounding box center [746, 365] width 162 height 92
